Goal: Find specific page/section: Find specific page/section

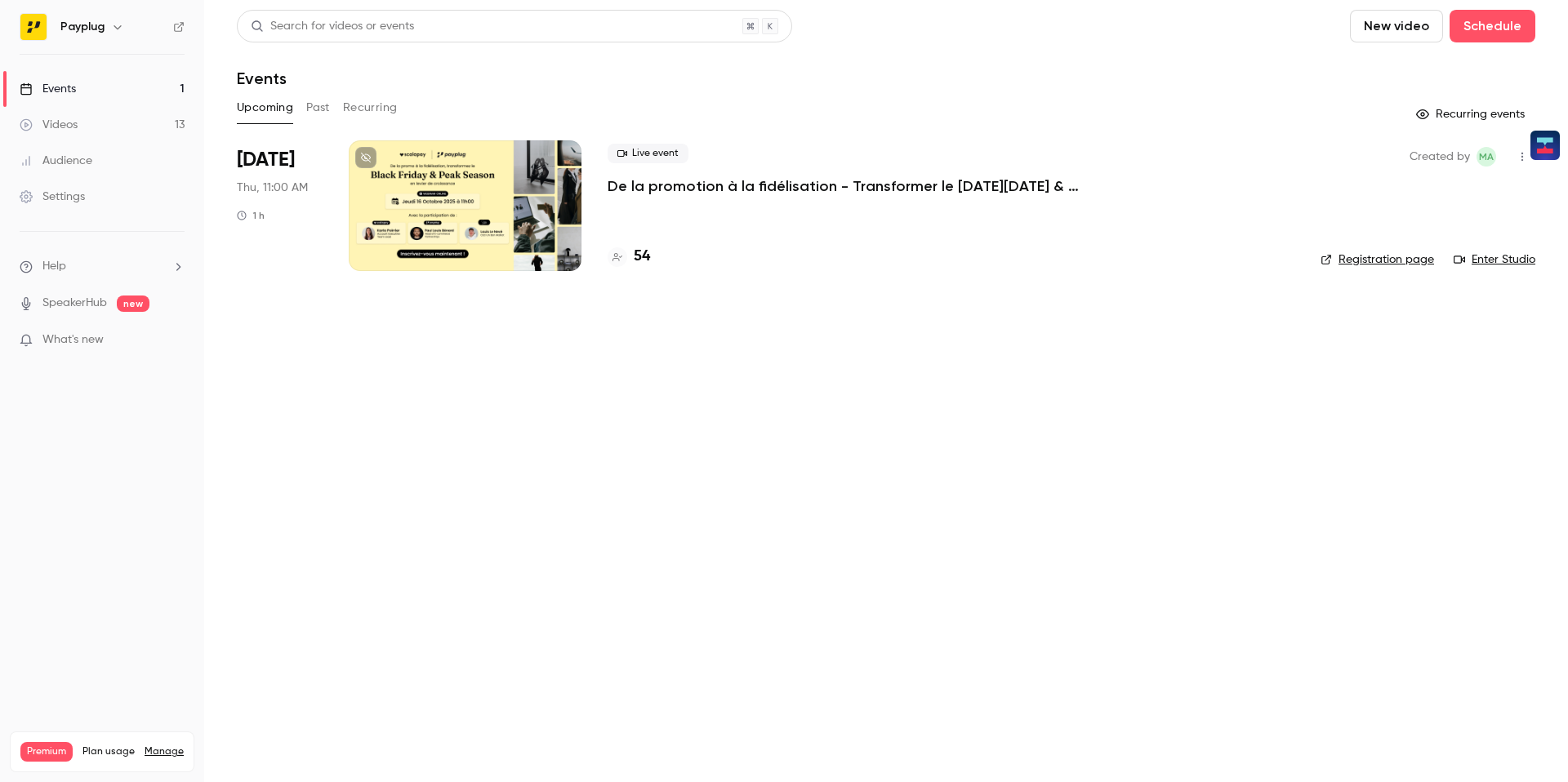
click at [467, 233] on div at bounding box center [465, 206] width 233 height 130
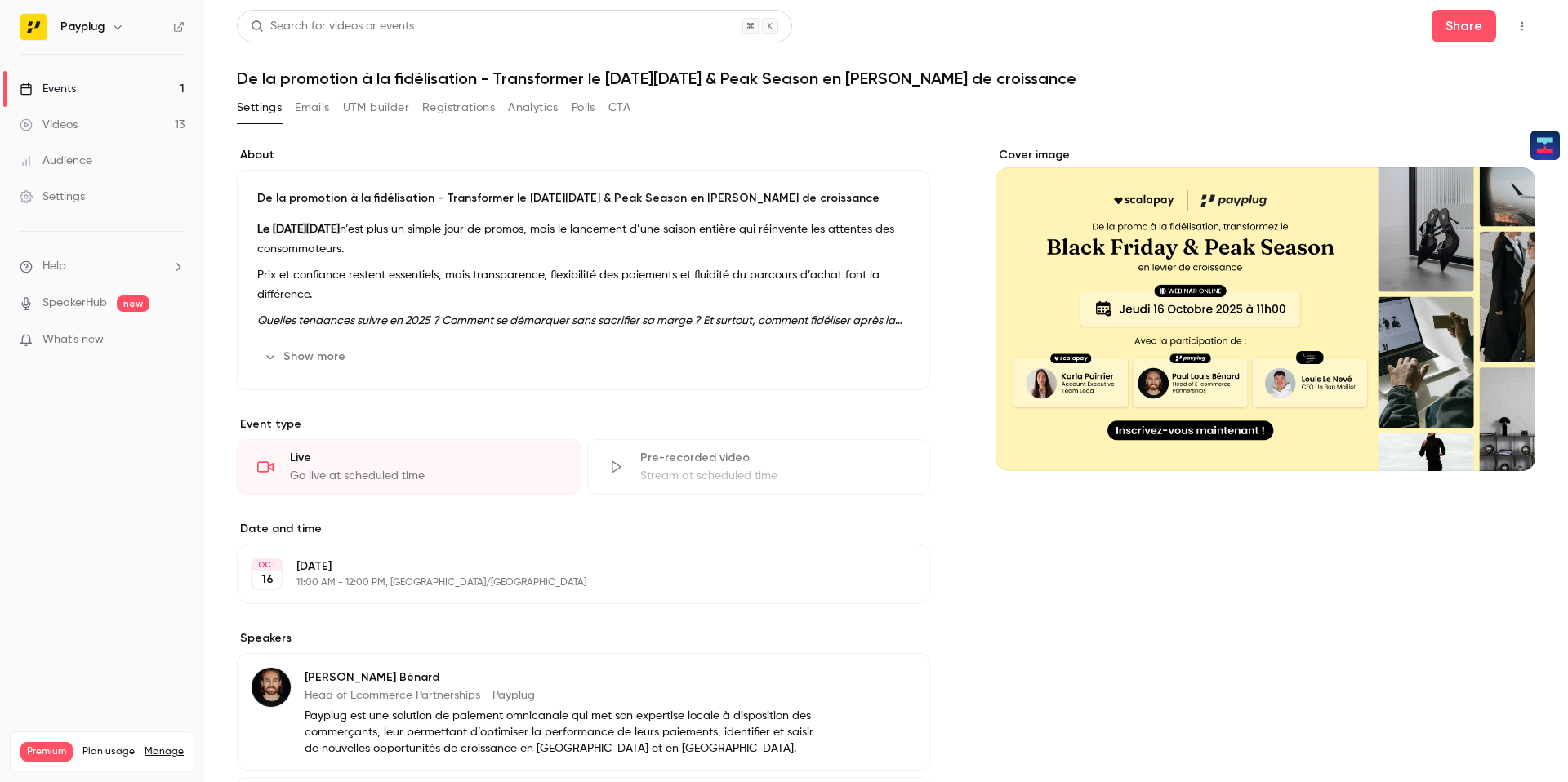
click at [373, 112] on button "UTM builder" at bounding box center [376, 108] width 66 height 26
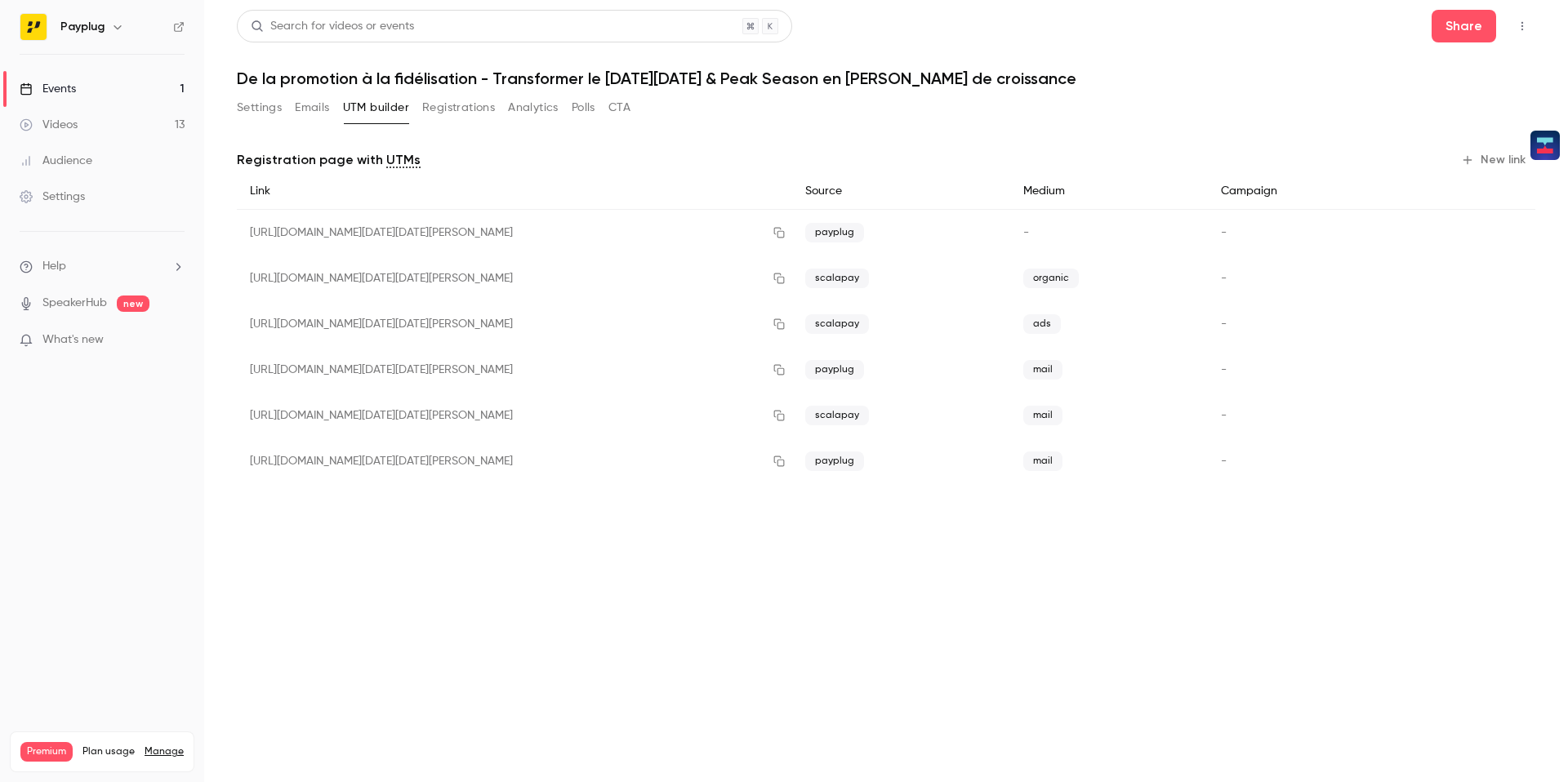
click at [442, 107] on button "Registrations" at bounding box center [458, 108] width 73 height 26
